Goal: Check status: Check status

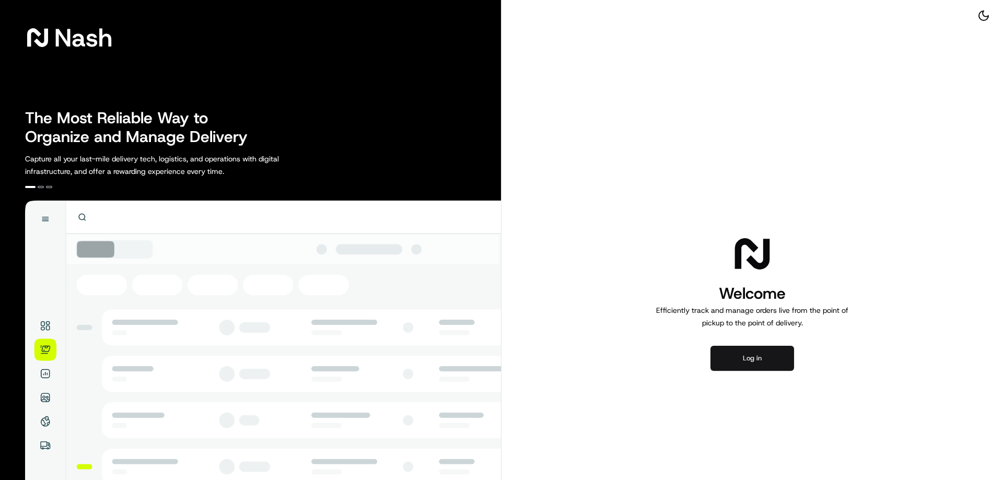
click at [732, 353] on button "Log in" at bounding box center [752, 358] width 84 height 25
